Goal: Task Accomplishment & Management: Manage account settings

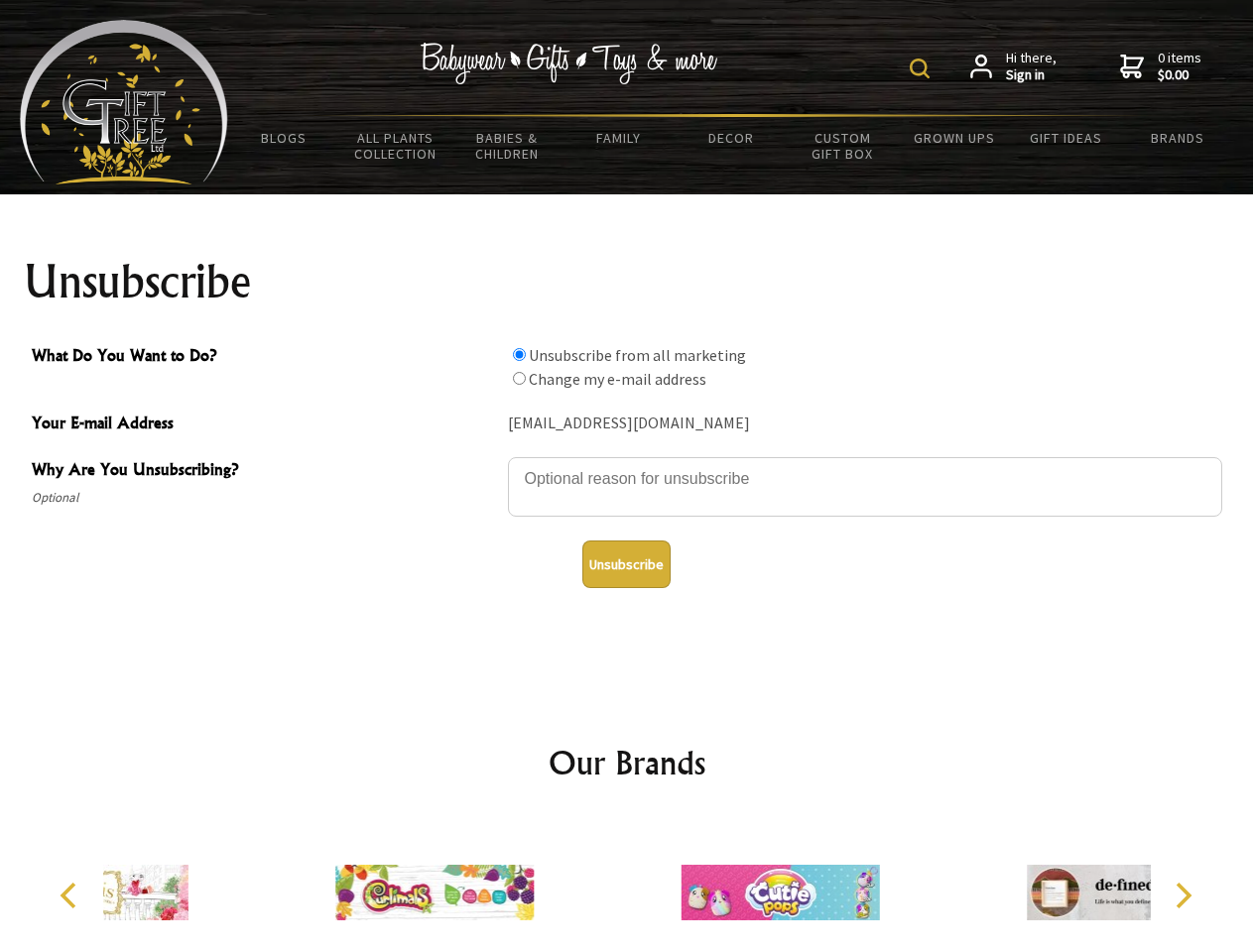
click at [923, 69] on img at bounding box center [920, 69] width 20 height 20
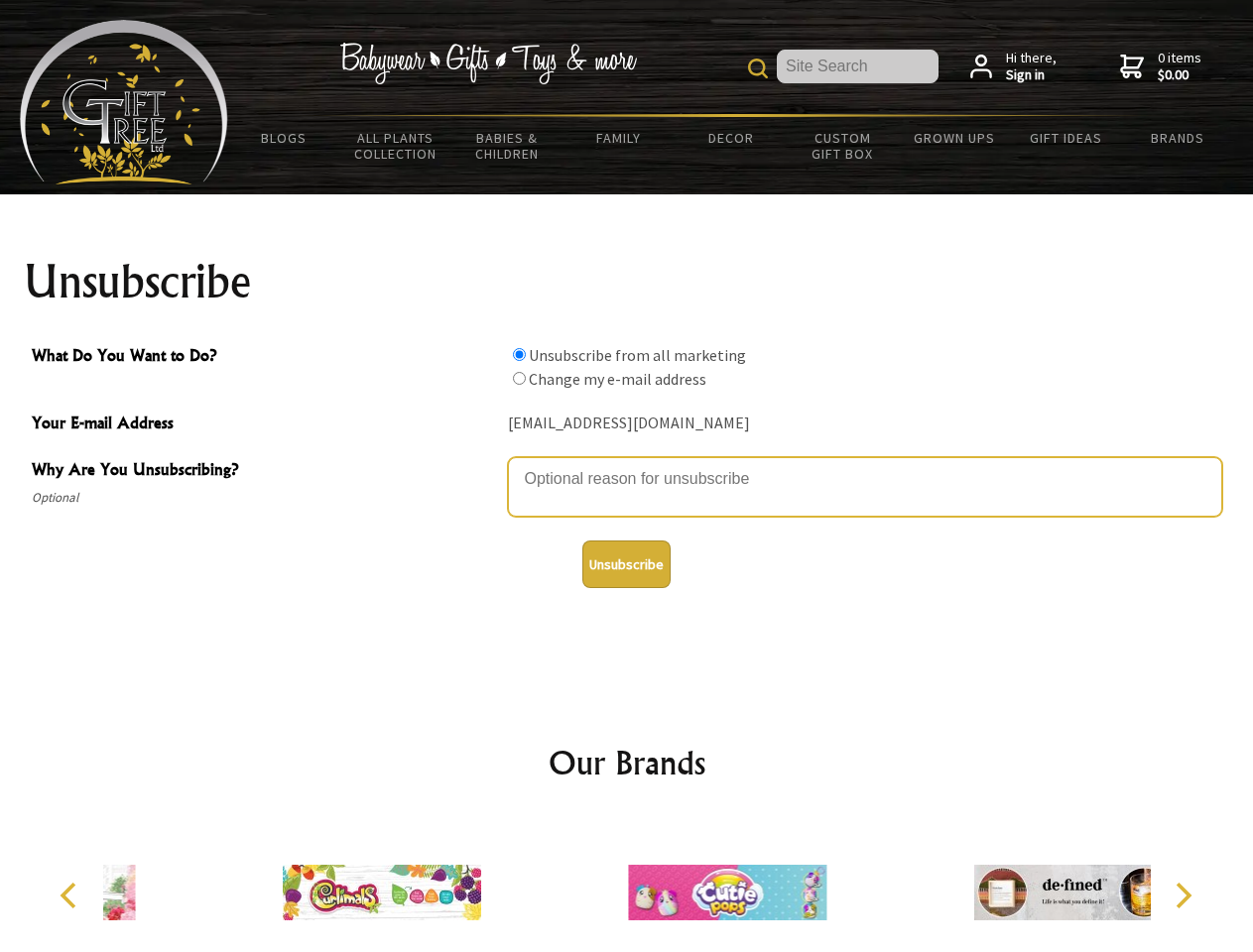
click at [627, 465] on textarea "Why Are You Unsubscribing?" at bounding box center [865, 487] width 715 height 60
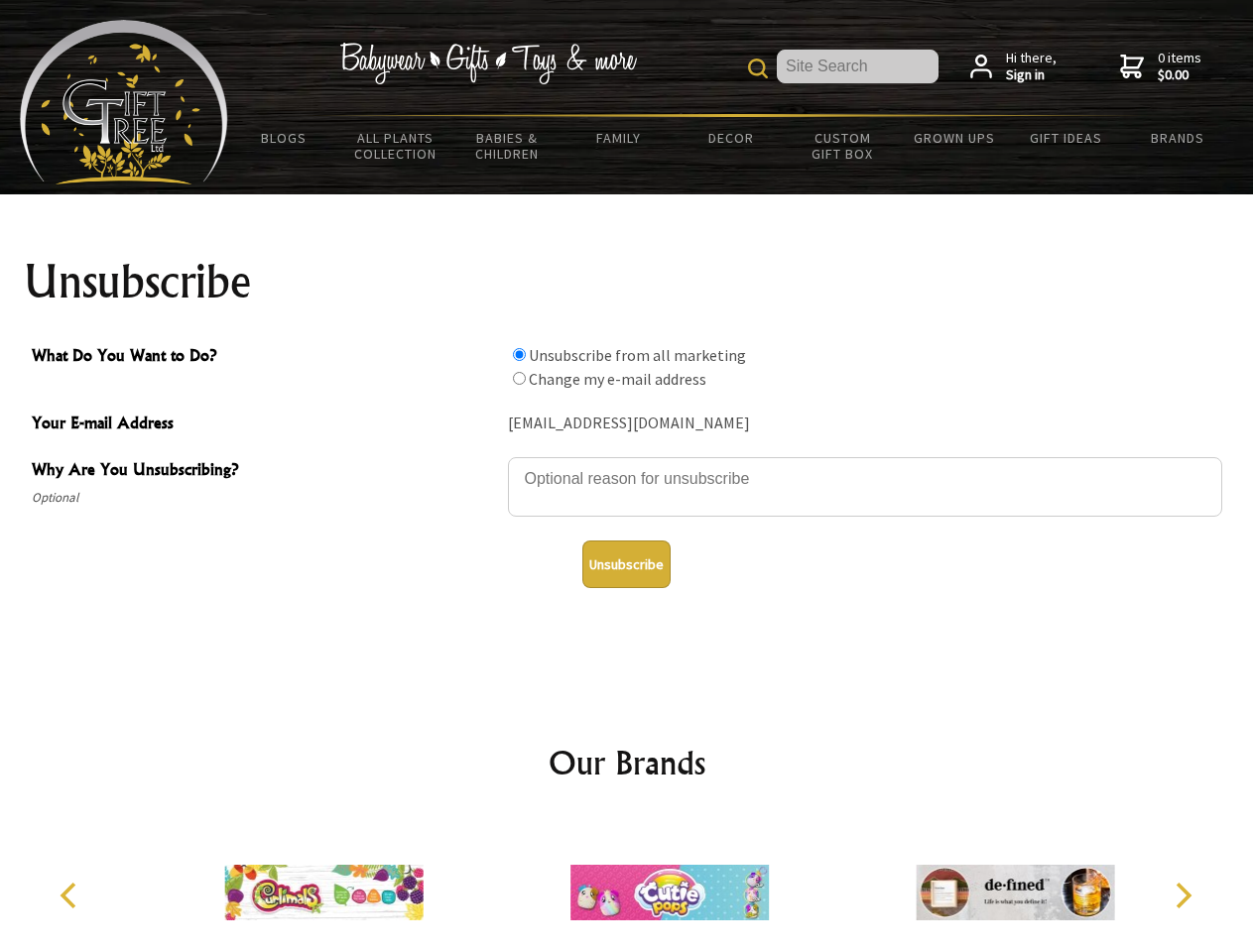
click at [518, 354] on input "What Do You Want to Do?" at bounding box center [519, 354] width 13 height 13
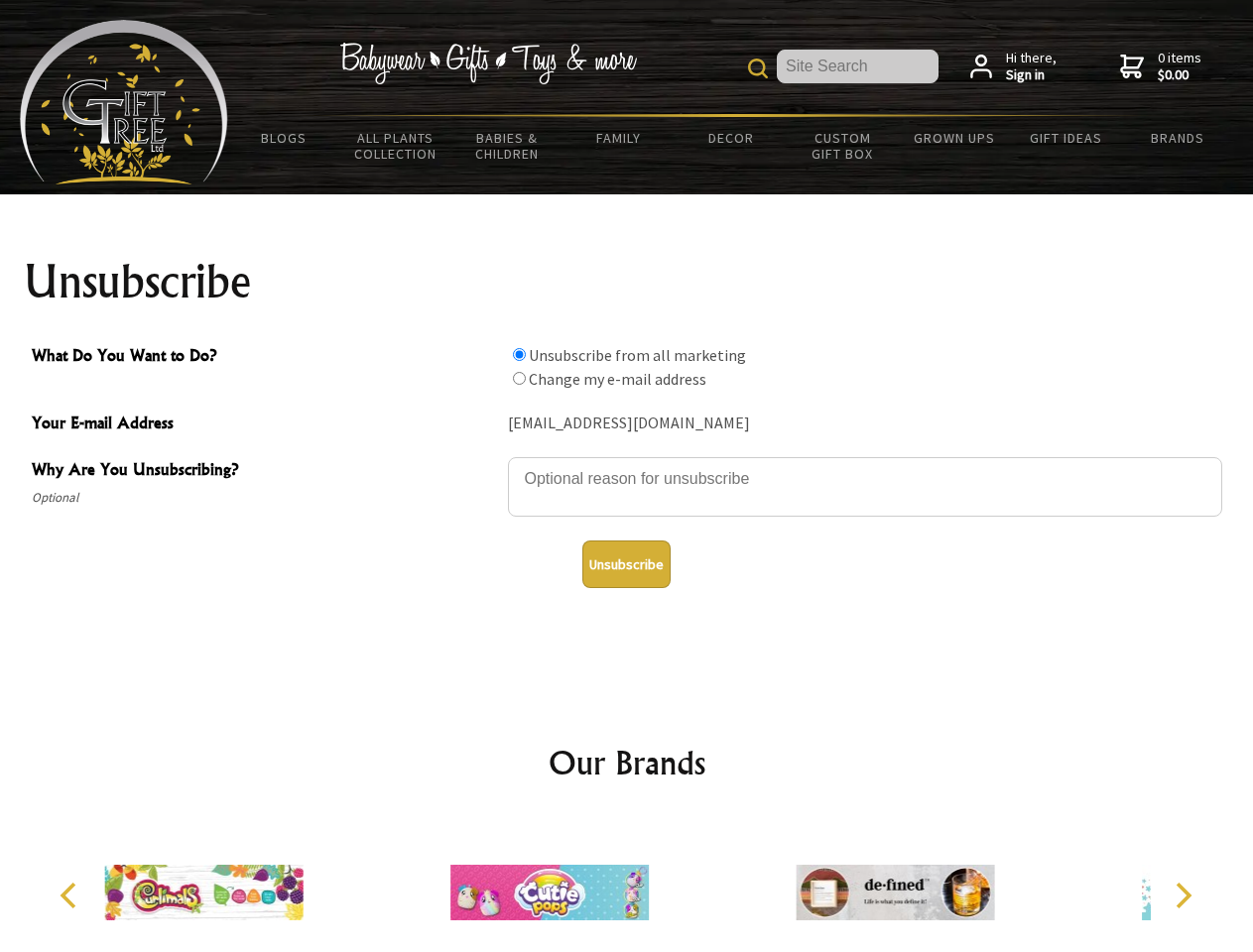
click at [518, 378] on input "What Do You Want to Do?" at bounding box center [519, 378] width 13 height 13
radio input "true"
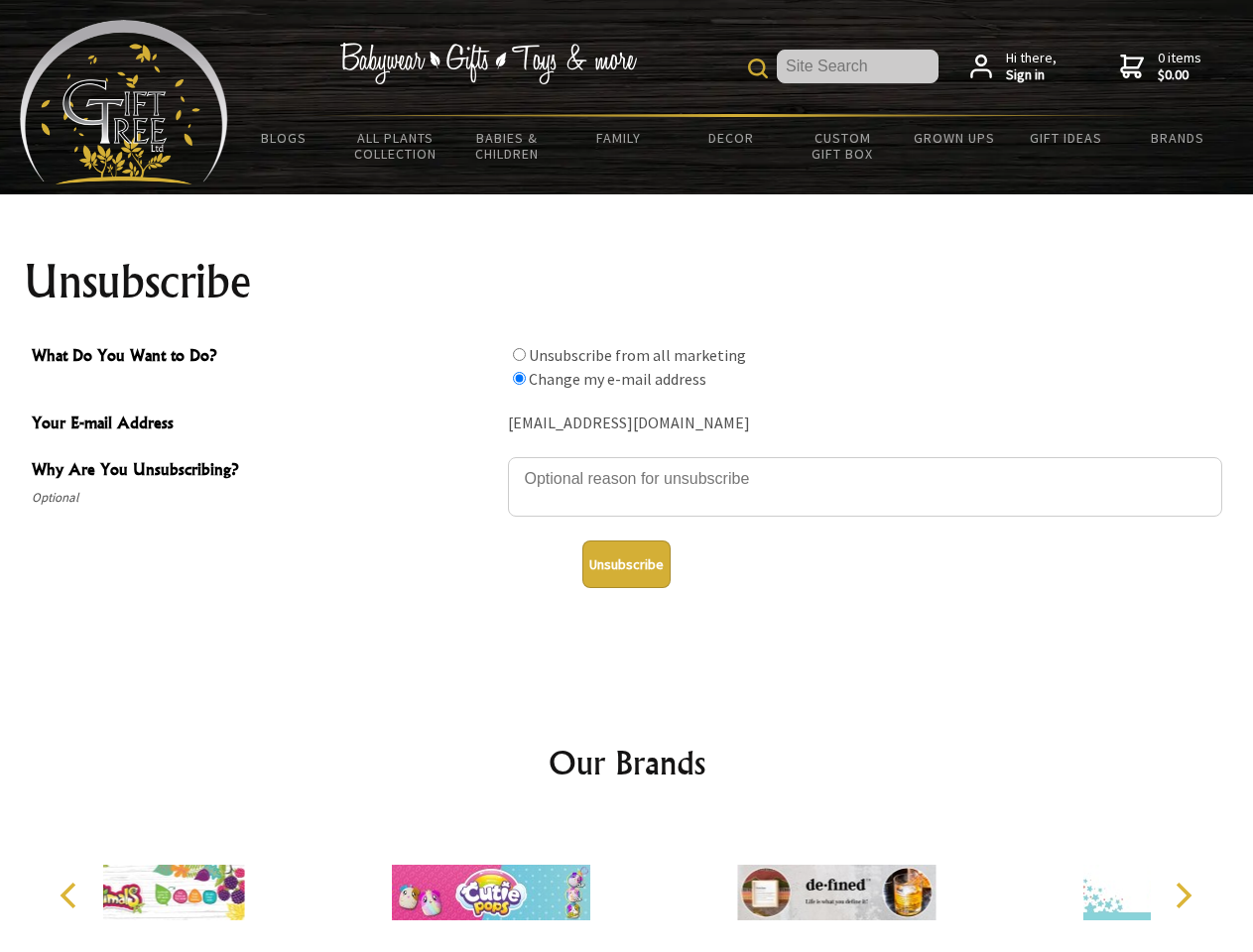
click at [626, 564] on button "Unsubscribe" at bounding box center [626, 564] width 89 height 48
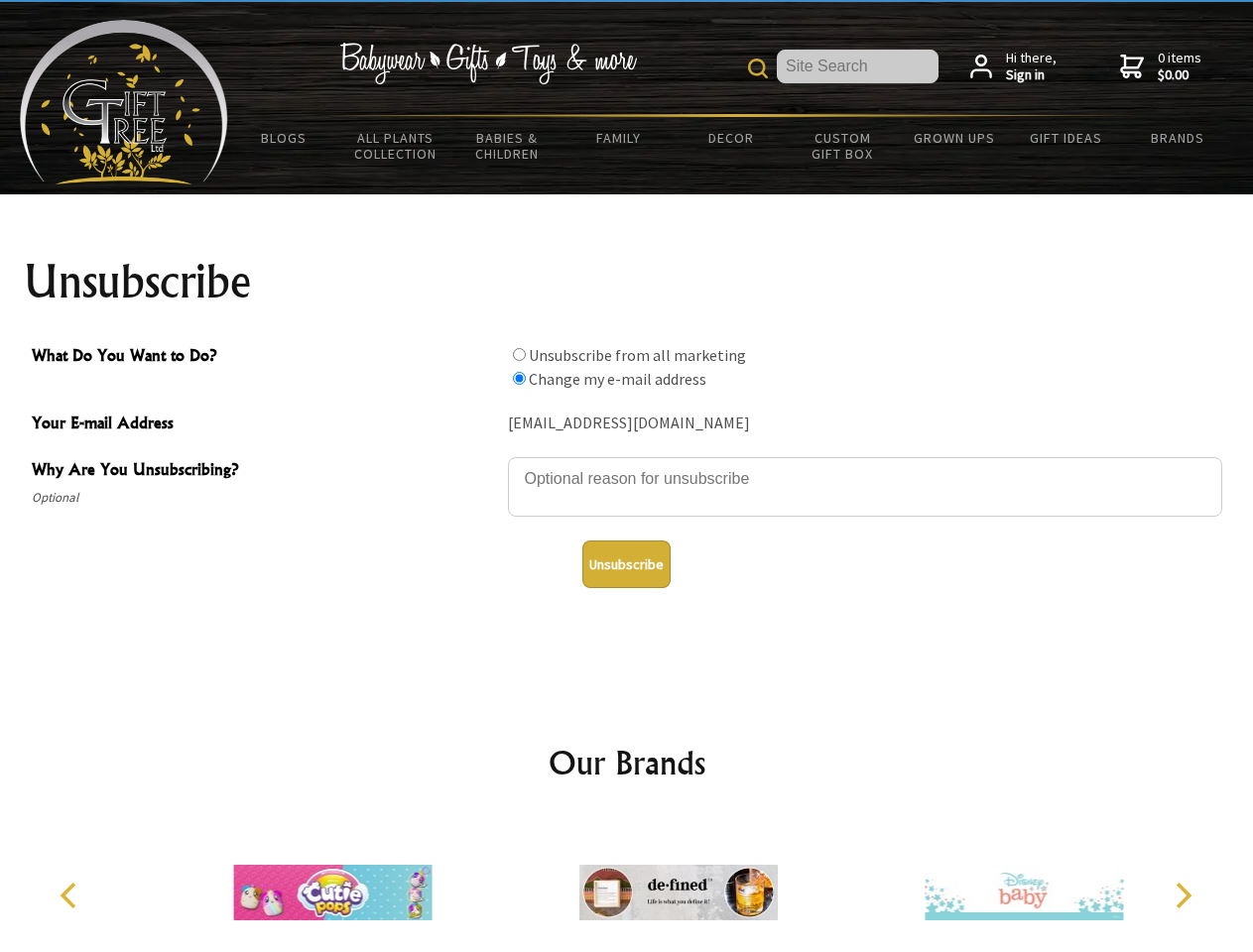
click at [627, 885] on img at bounding box center [678, 892] width 198 height 149
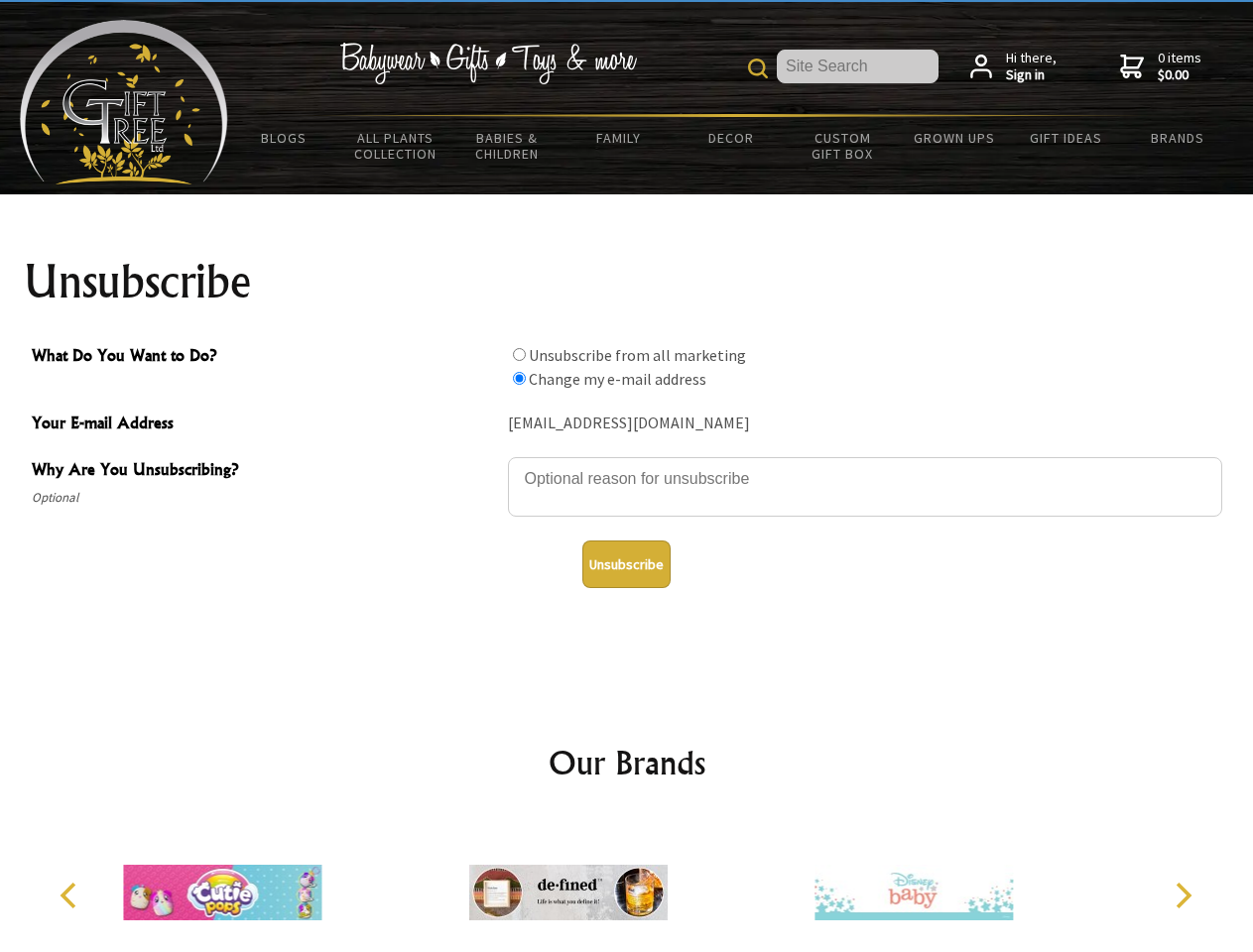
click at [72, 896] on icon "Previous" at bounding box center [71, 896] width 26 height 26
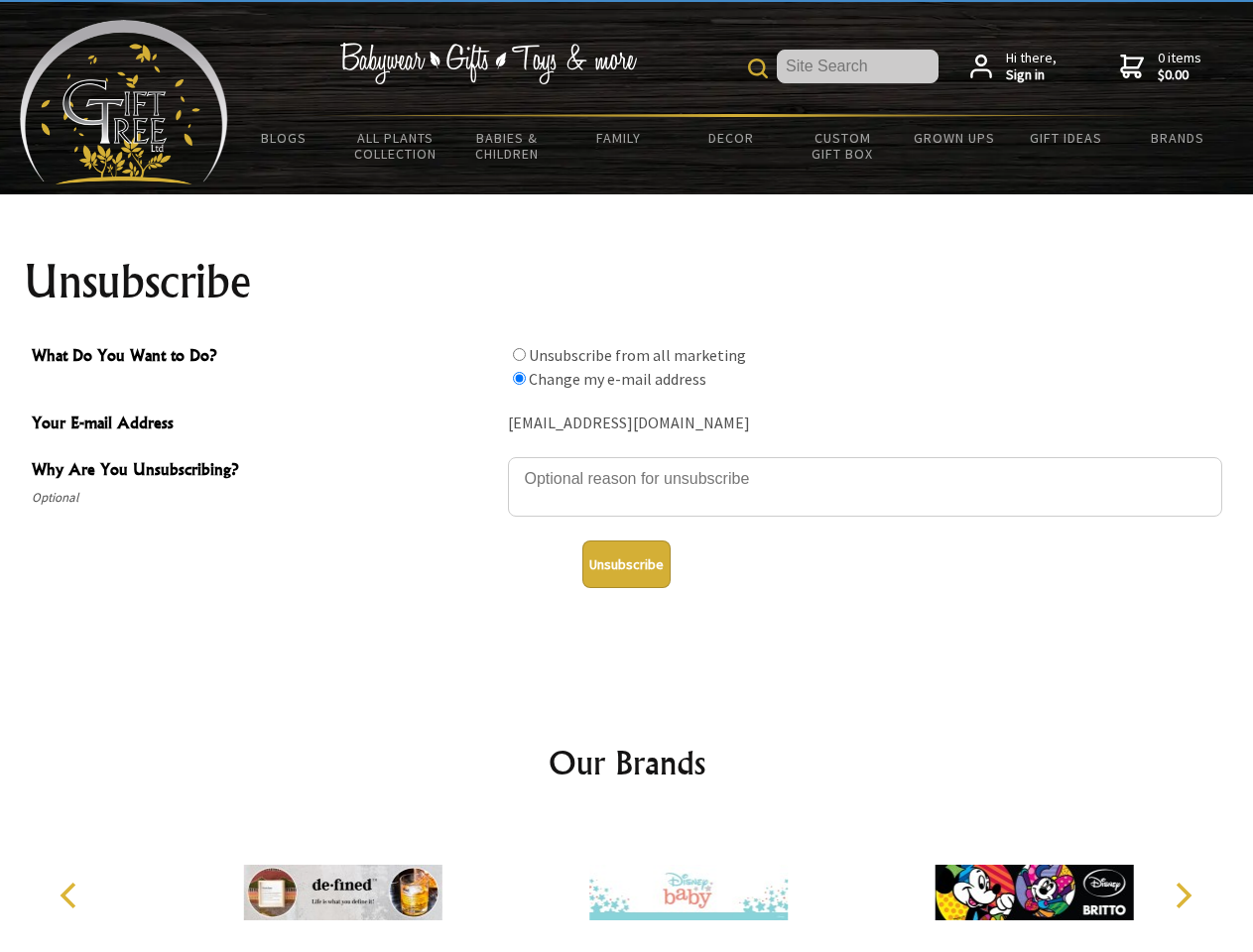
click at [1182, 896] on icon "Next" at bounding box center [1181, 896] width 26 height 26
